Goal: Book appointment/travel/reservation

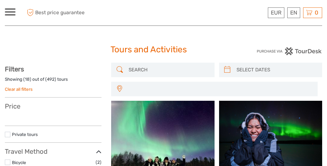
click at [163, 83] on div "[GEOGRAPHIC_DATA] [GEOGRAPHIC_DATA] [GEOGRAPHIC_DATA] Lapland - [GEOGRAPHIC_DAT…" at bounding box center [214, 89] width 206 height 15
select select
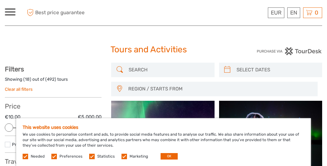
click at [163, 83] on div "REGION / STARTS FROM [GEOGRAPHIC_DATA] [GEOGRAPHIC_DATA] [GEOGRAPHIC_DATA] Lapl…" at bounding box center [214, 89] width 206 height 15
click at [166, 156] on button "OK" at bounding box center [168, 156] width 17 height 6
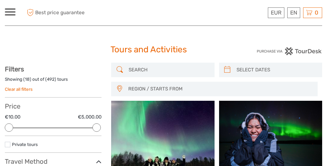
click at [163, 83] on div "REGION / STARTS FROM [GEOGRAPHIC_DATA] [GEOGRAPHIC_DATA] [GEOGRAPHIC_DATA] Lapl…" at bounding box center [214, 89] width 206 height 15
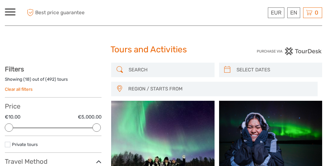
click at [163, 83] on div "REGION / STARTS FROM [GEOGRAPHIC_DATA] [GEOGRAPHIC_DATA] [GEOGRAPHIC_DATA] Lapl…" at bounding box center [214, 89] width 206 height 15
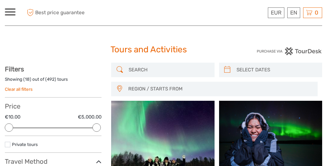
click at [163, 83] on div "REGION / STARTS FROM [GEOGRAPHIC_DATA] [GEOGRAPHIC_DATA] [GEOGRAPHIC_DATA] Lapl…" at bounding box center [214, 89] width 206 height 15
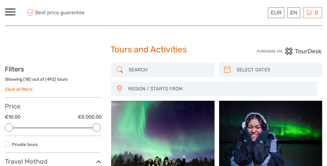
click at [163, 83] on div "REGION / STARTS FROM [GEOGRAPHIC_DATA] [GEOGRAPHIC_DATA] [GEOGRAPHIC_DATA] Lapl…" at bounding box center [214, 89] width 206 height 15
